Goal: Find specific page/section: Find specific page/section

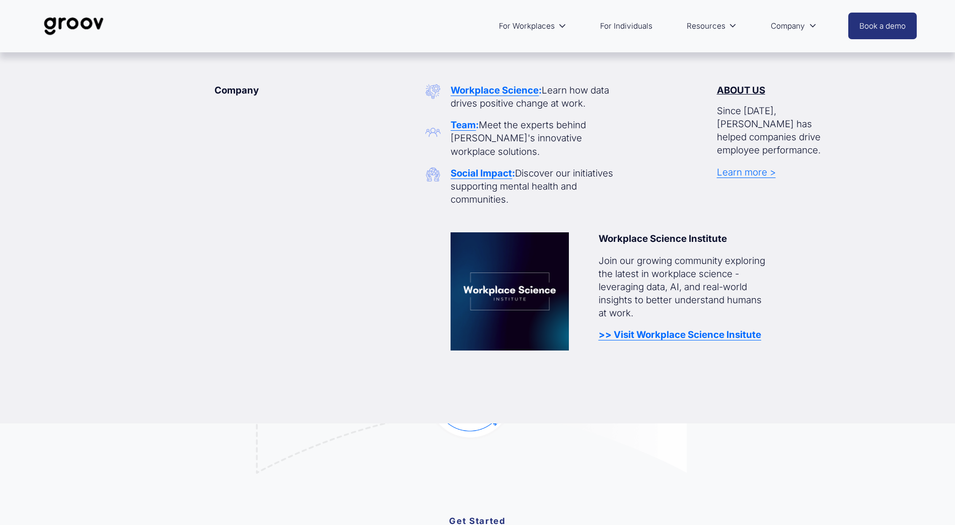
click at [796, 22] on span "Company" at bounding box center [787, 26] width 34 height 14
click at [794, 26] on span "Company" at bounding box center [787, 26] width 34 height 14
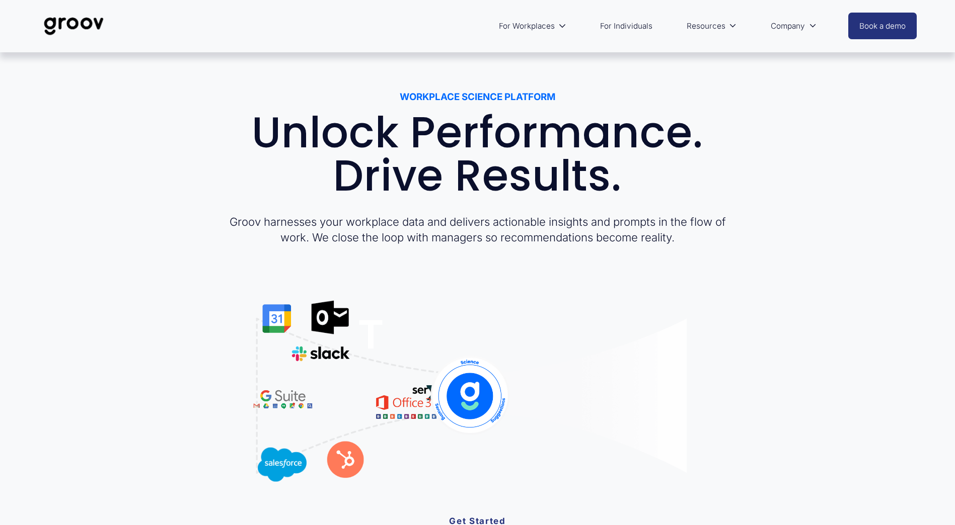
click at [0, 0] on link "Services" at bounding box center [0, 0] width 0 height 0
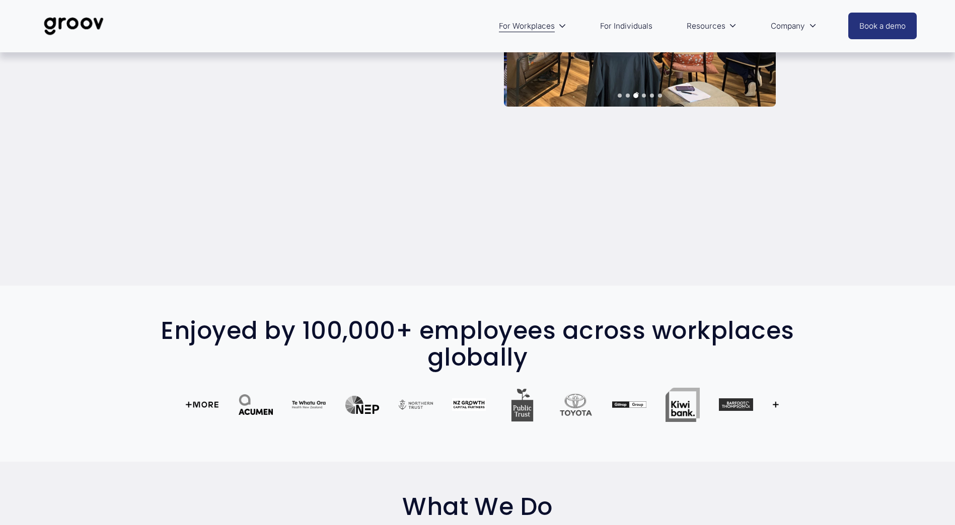
scroll to position [302, 0]
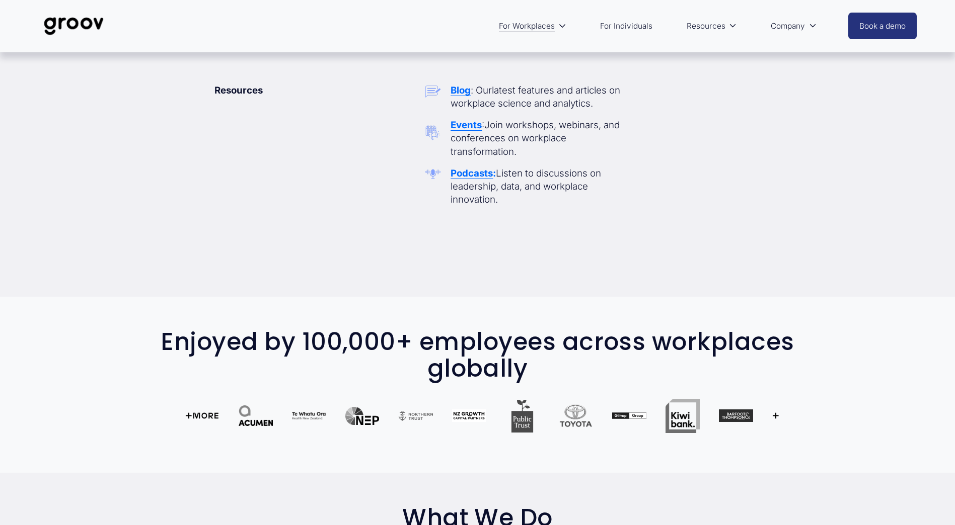
click at [467, 130] on strong "Events" at bounding box center [465, 125] width 31 height 12
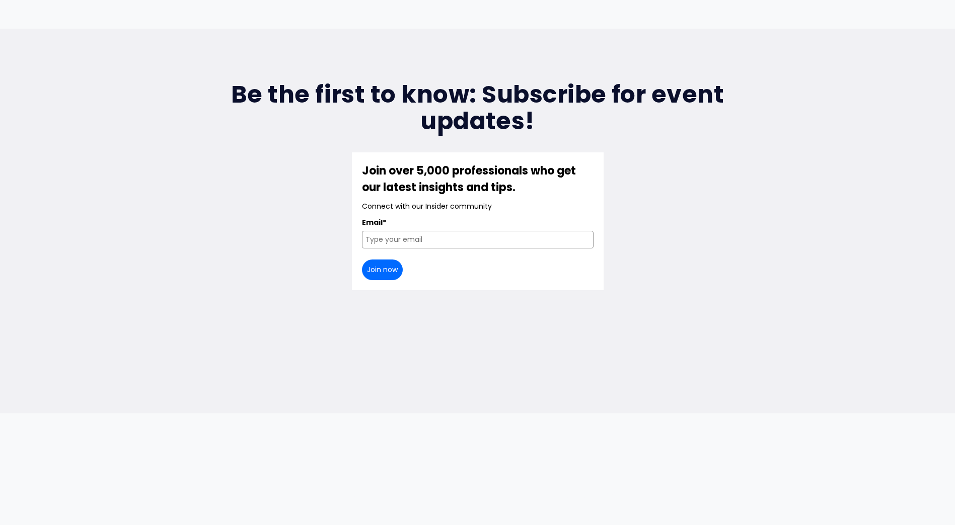
scroll to position [403, 0]
